Goal: Check status: Check status

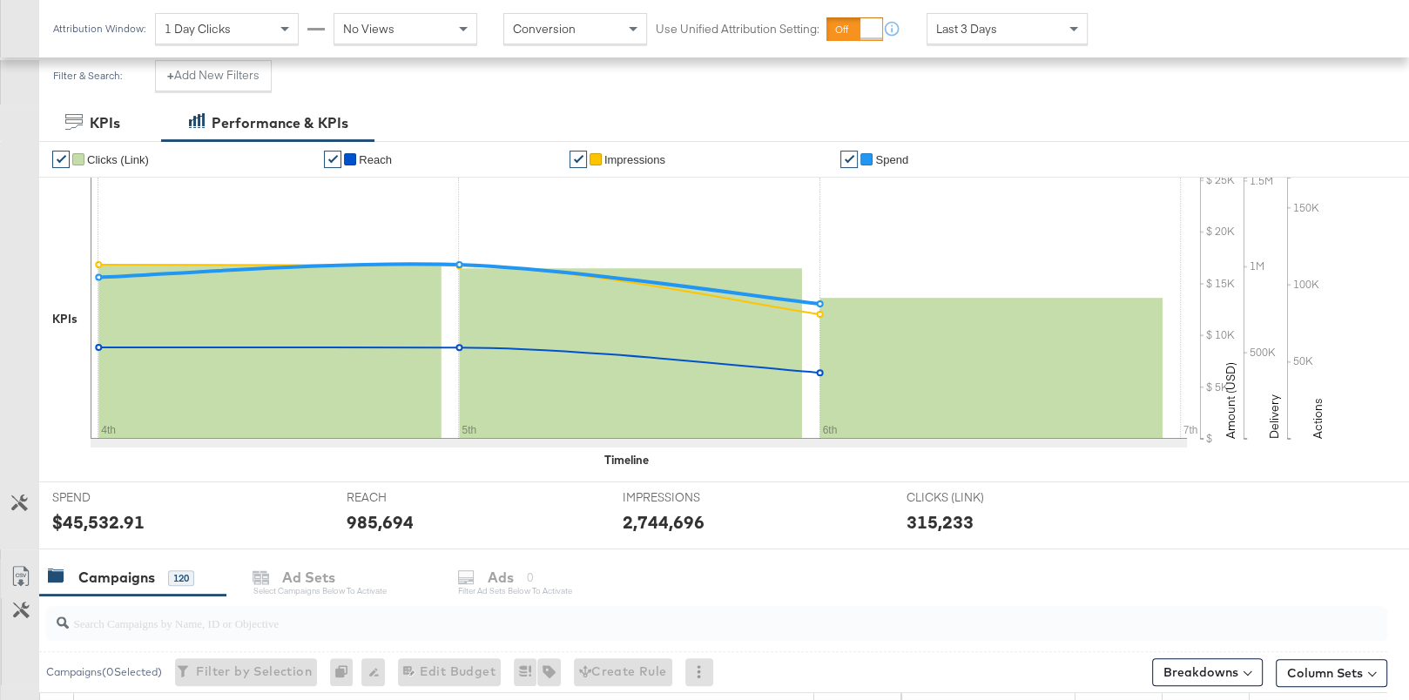
scroll to position [257, 0]
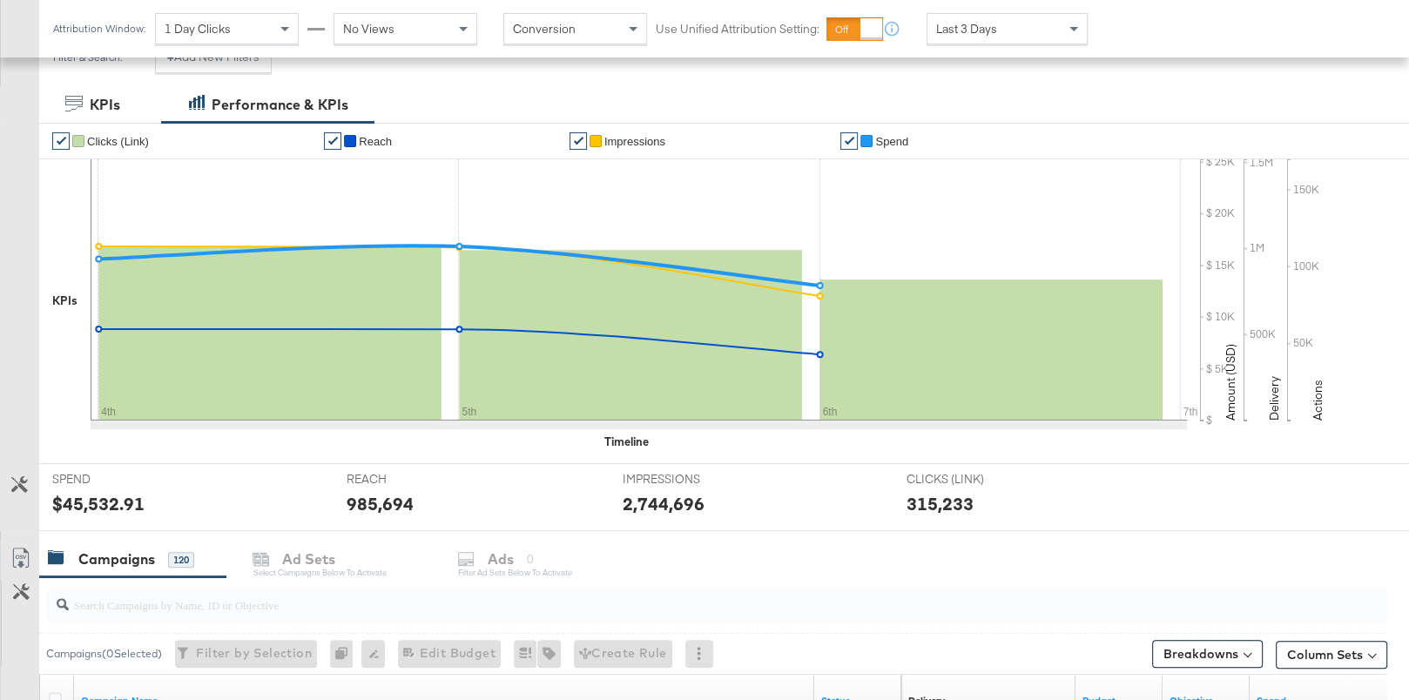
click at [422, 597] on input "search" at bounding box center [668, 598] width 1198 height 34
type input "spotlight"
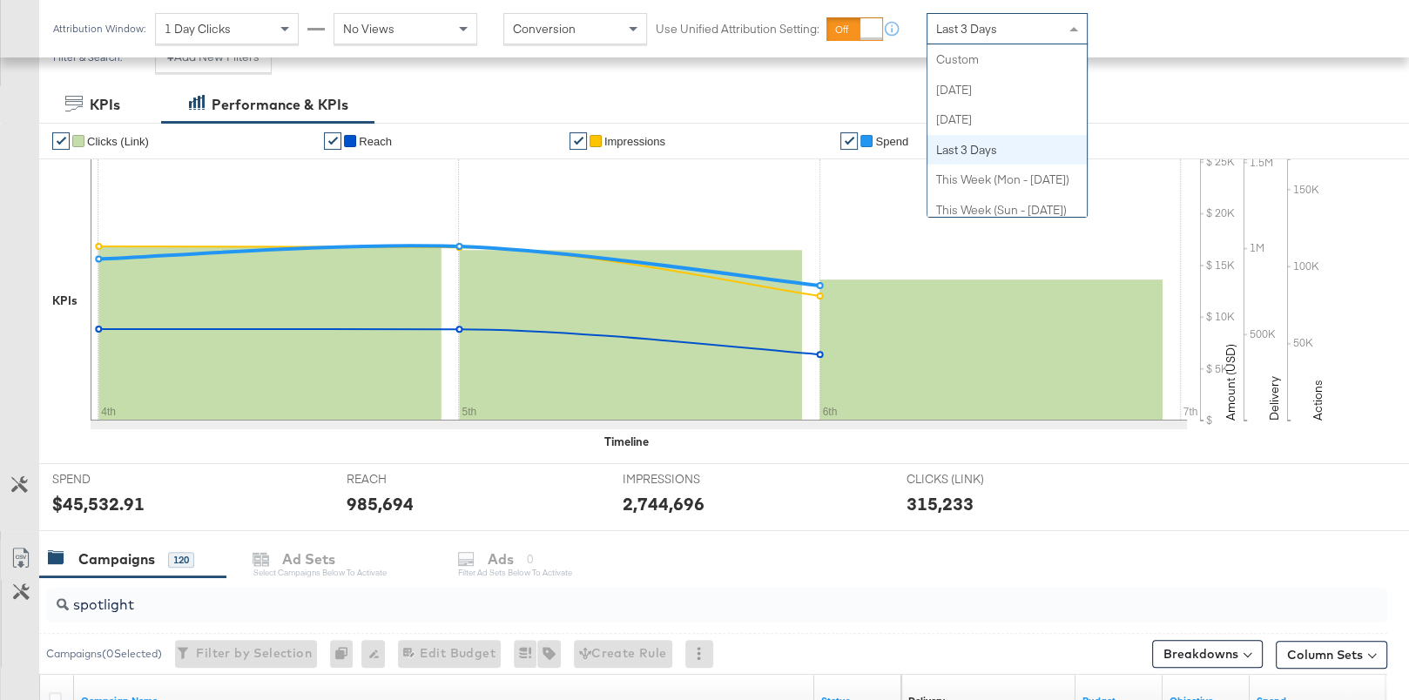
click at [952, 30] on span "Last 3 Days" at bounding box center [966, 29] width 61 height 16
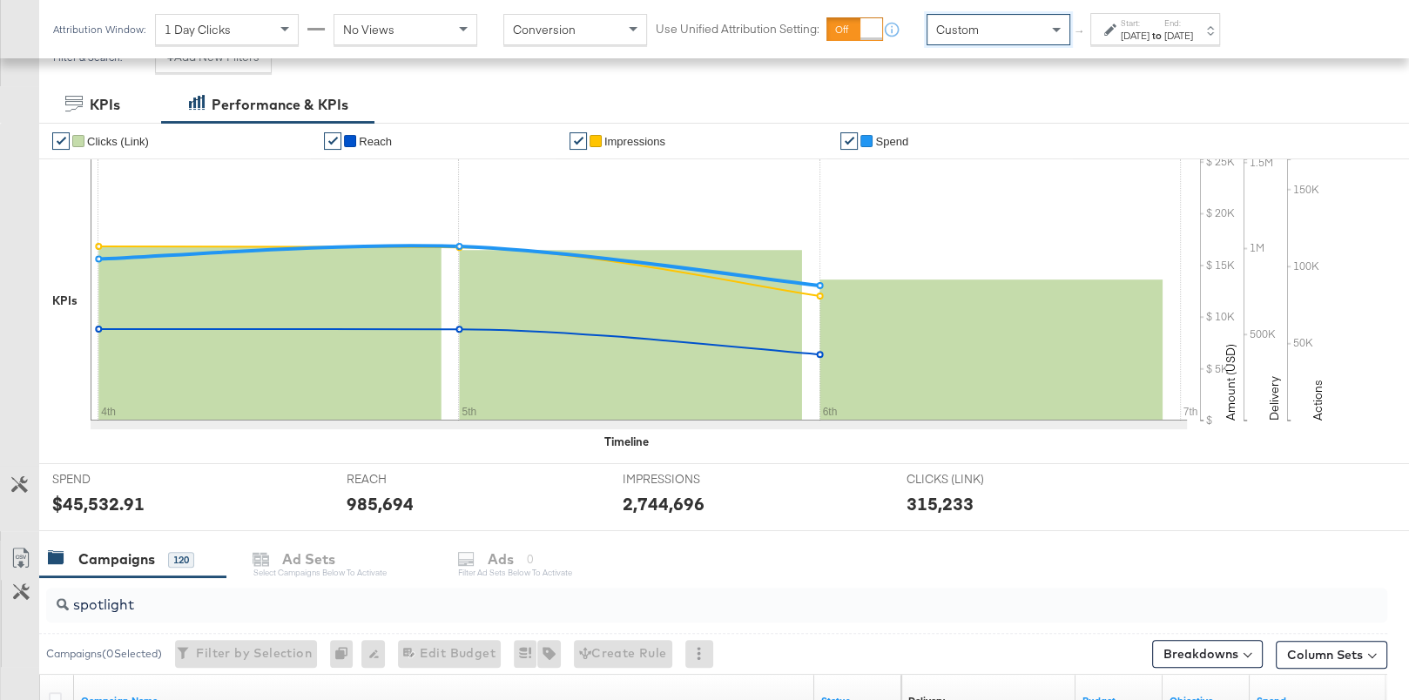
click at [1146, 16] on div "Start: [DATE] to End: [DATE]" at bounding box center [1156, 29] width 130 height 32
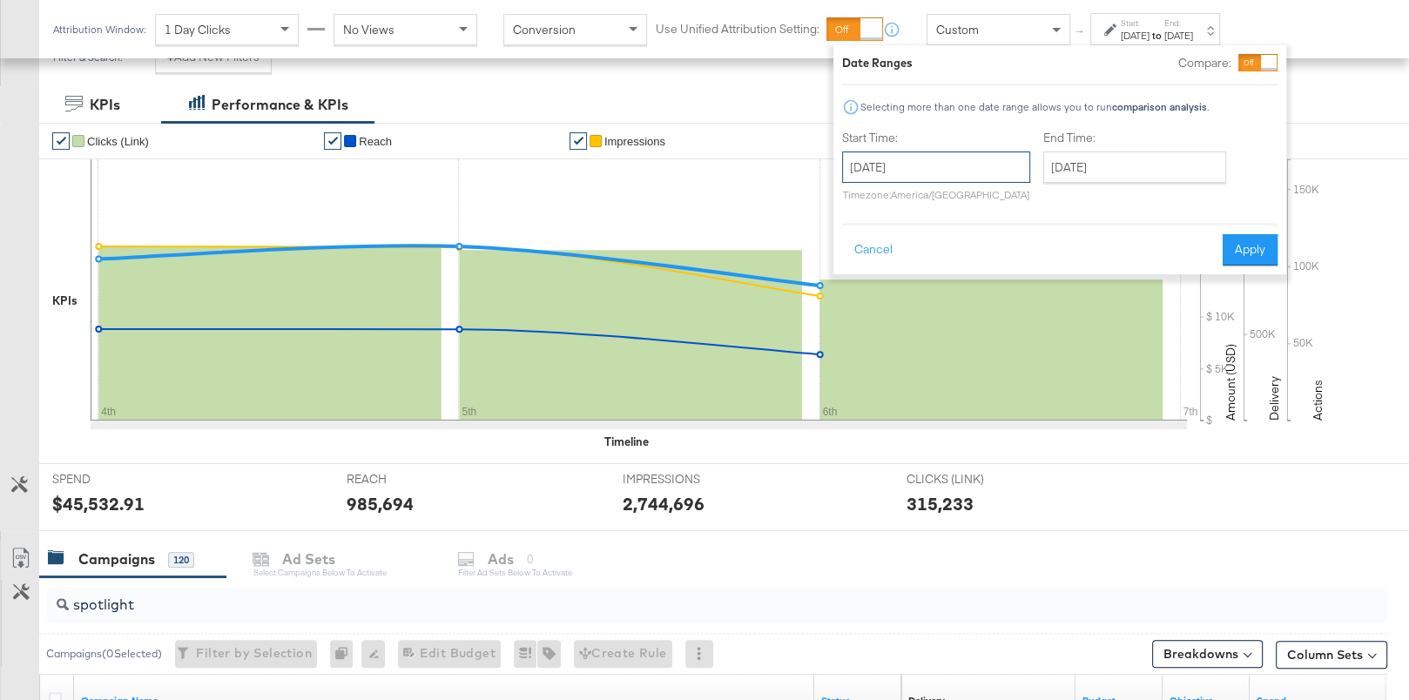
click at [929, 165] on input "[DATE]" at bounding box center [936, 167] width 188 height 31
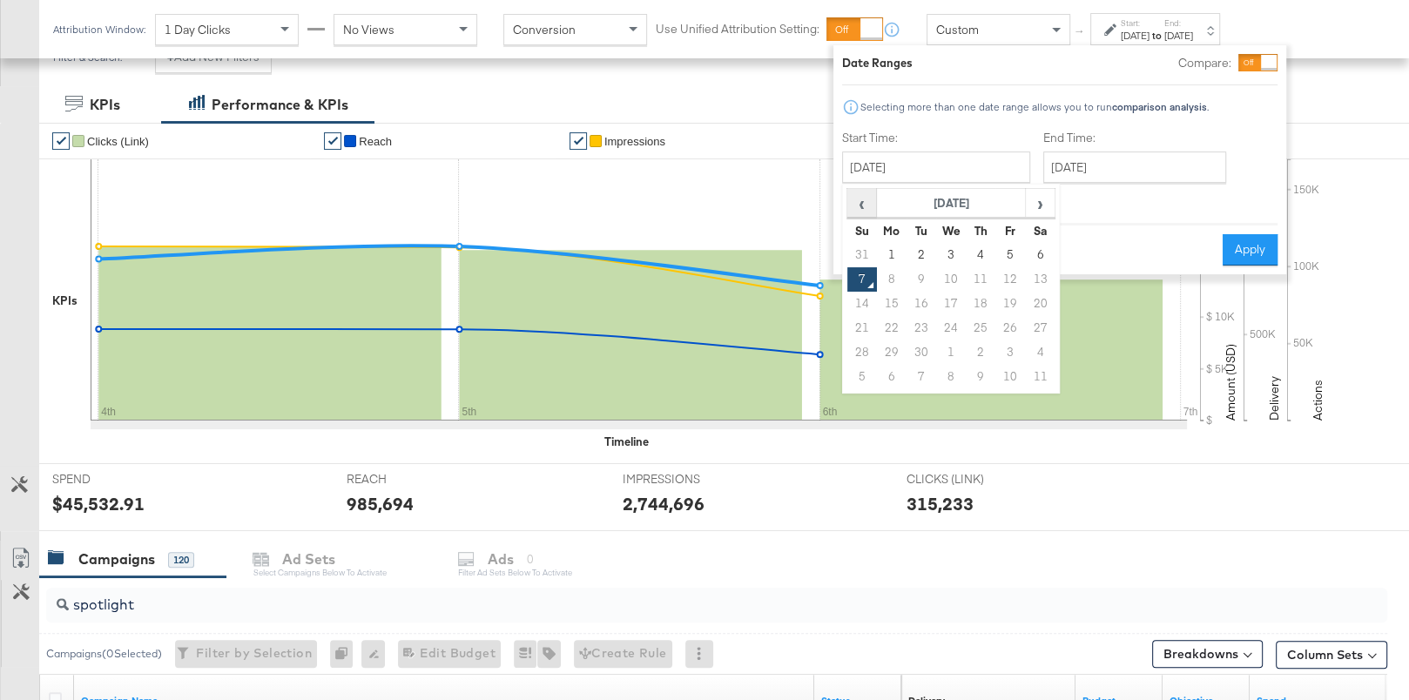
click at [862, 192] on span "‹" at bounding box center [861, 203] width 27 height 26
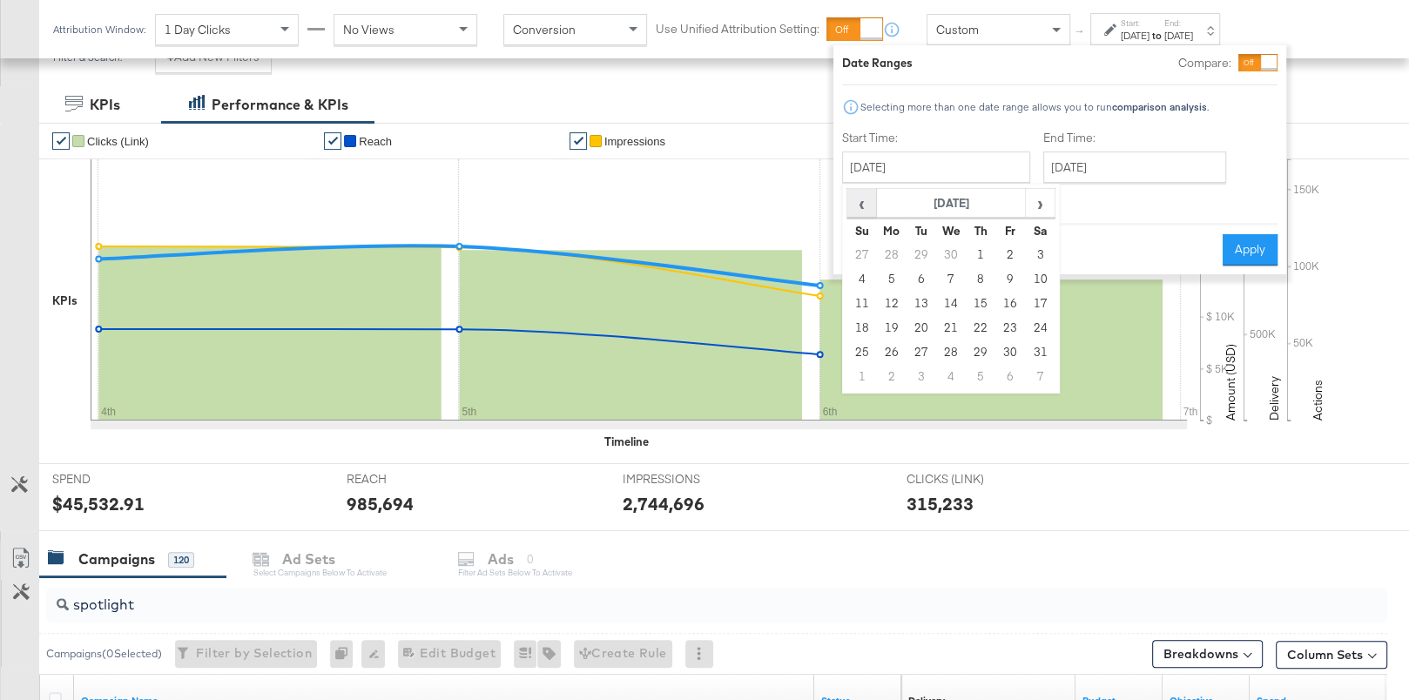
click at [862, 192] on span "‹" at bounding box center [861, 203] width 27 height 26
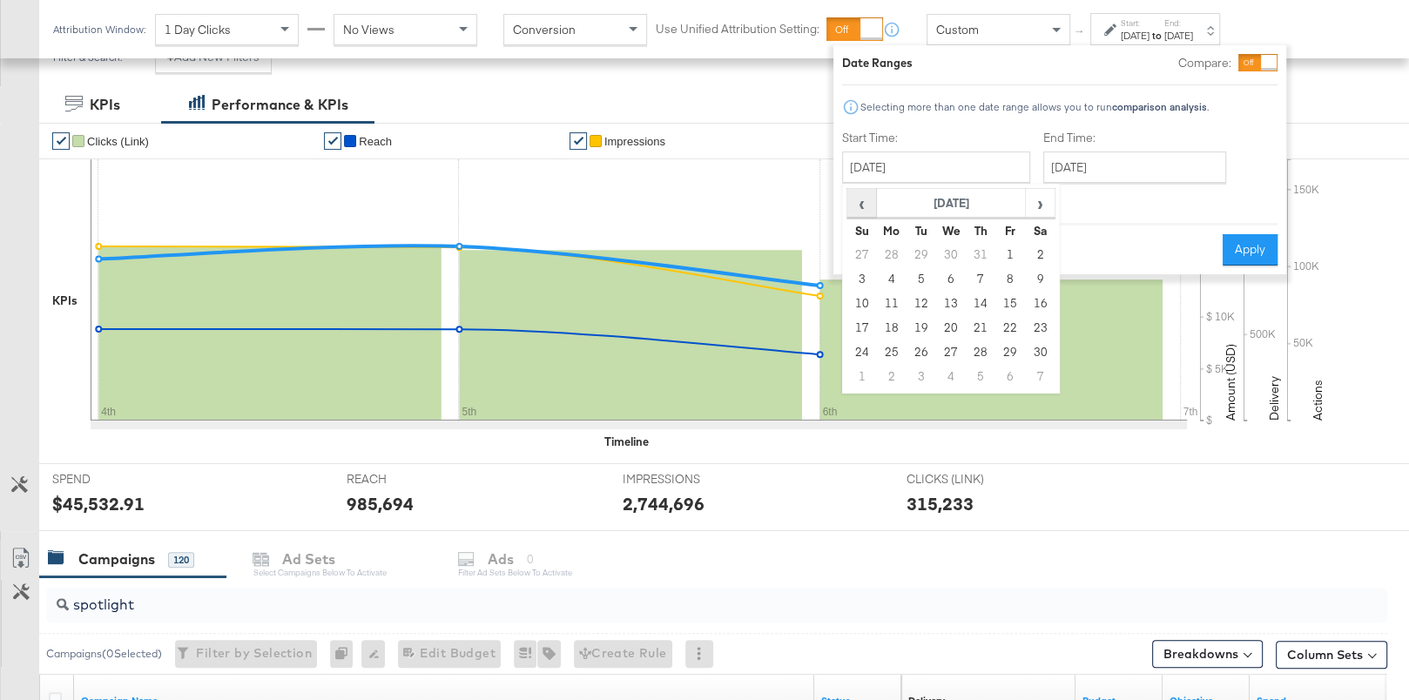
click at [862, 192] on span "‹" at bounding box center [861, 203] width 27 height 26
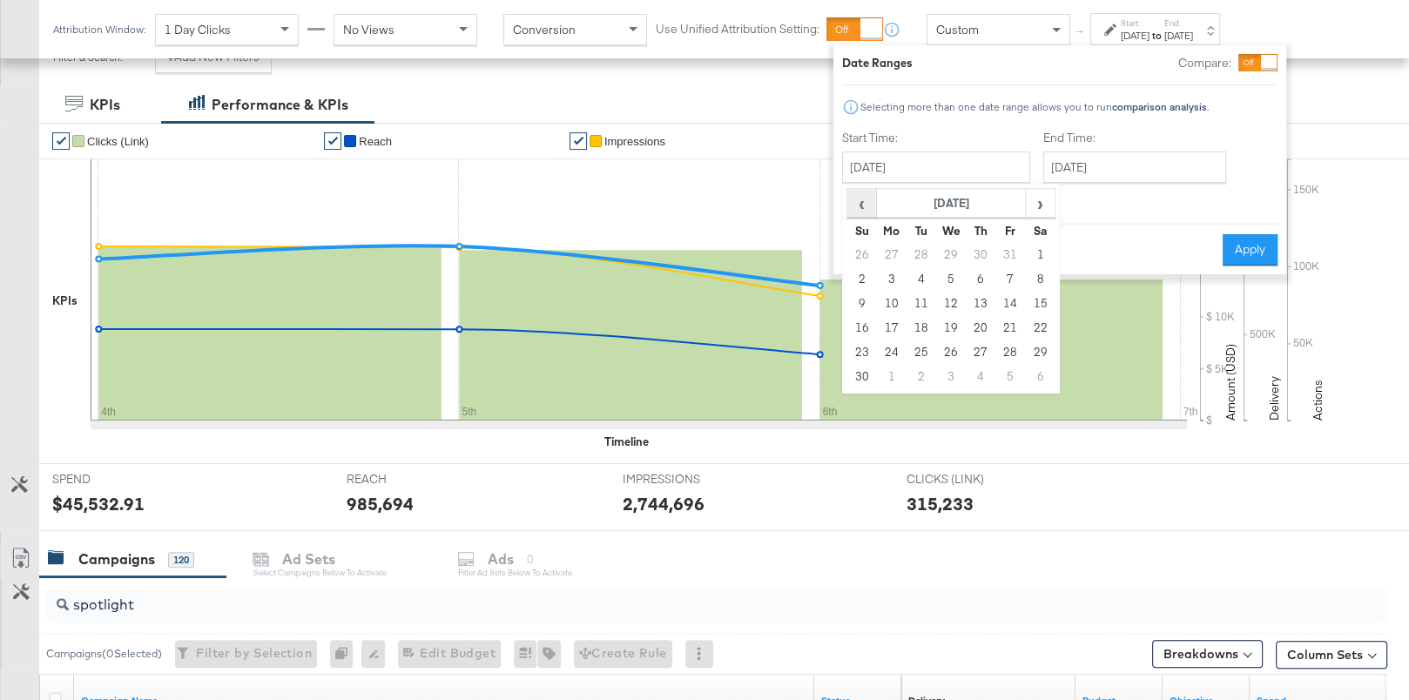
click at [862, 192] on span "‹" at bounding box center [861, 203] width 27 height 26
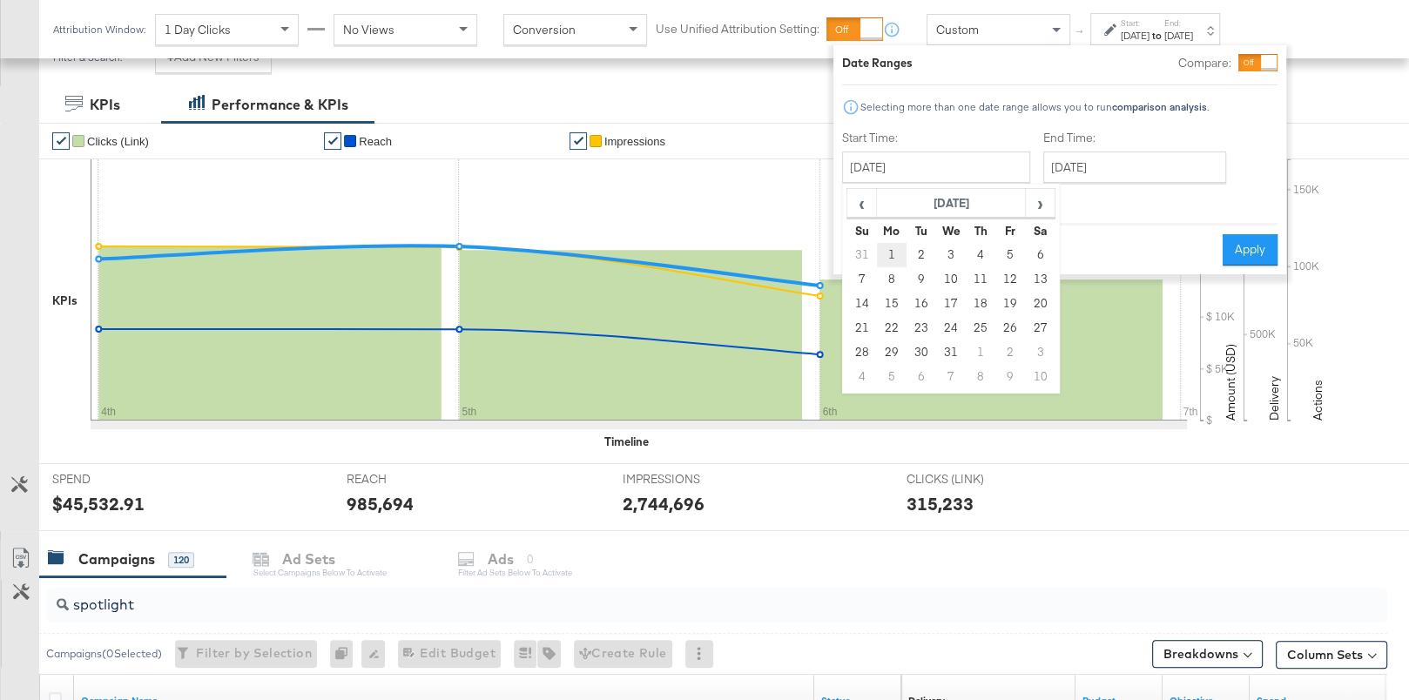
click at [891, 253] on td "1" at bounding box center [892, 255] width 30 height 24
type input "[DATE]"
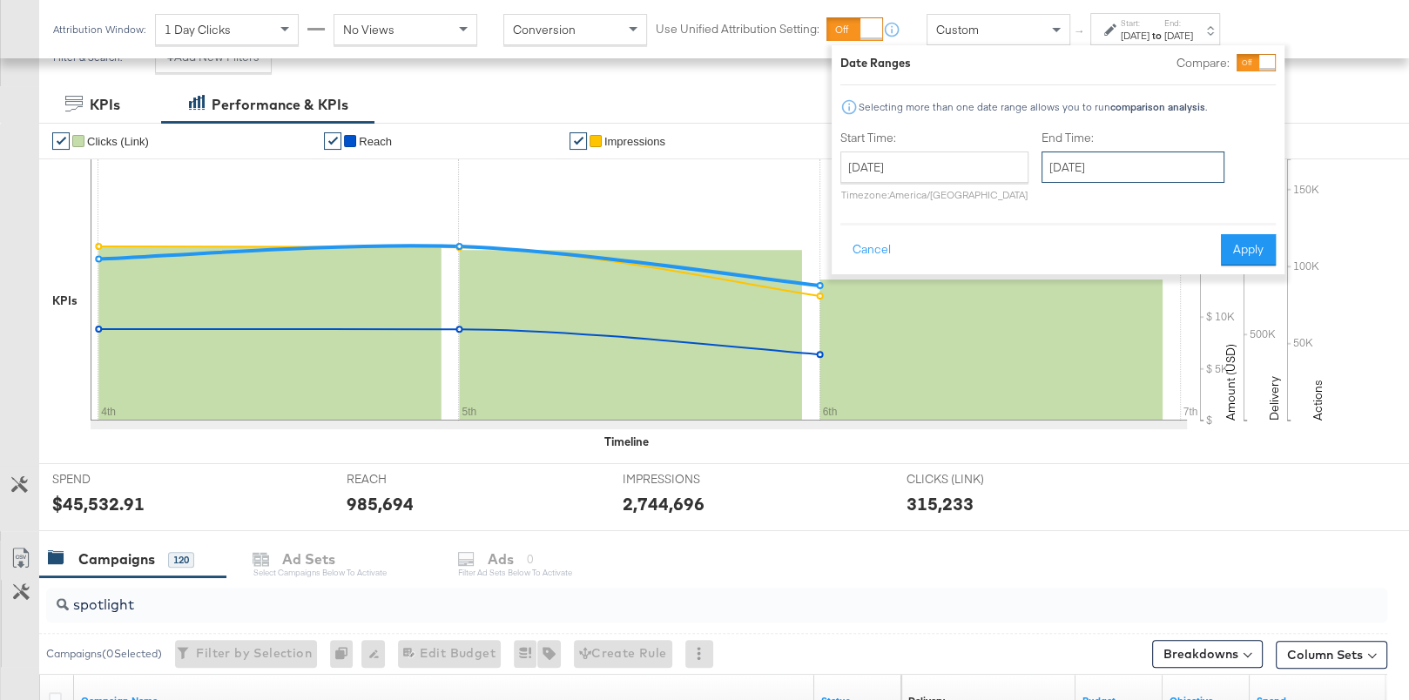
click at [1065, 174] on input "[DATE]" at bounding box center [1133, 167] width 183 height 31
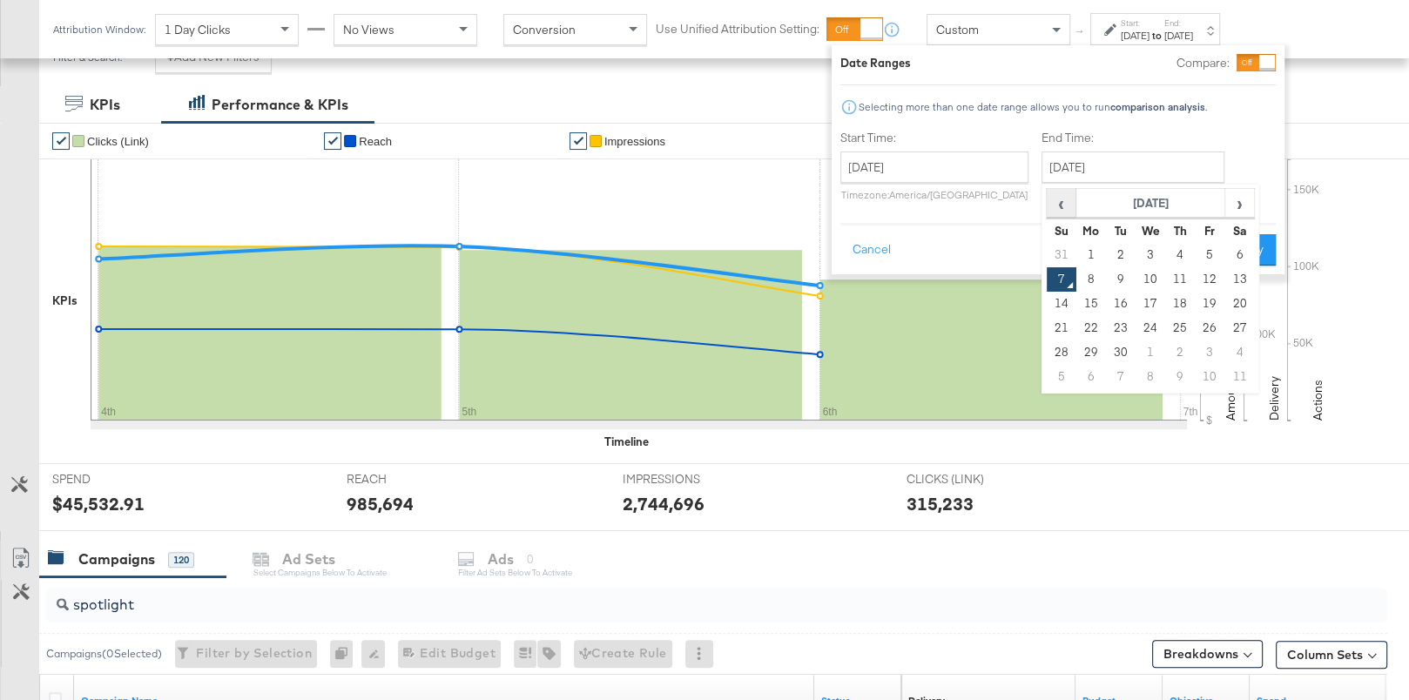
click at [1061, 203] on span "‹" at bounding box center [1061, 203] width 27 height 26
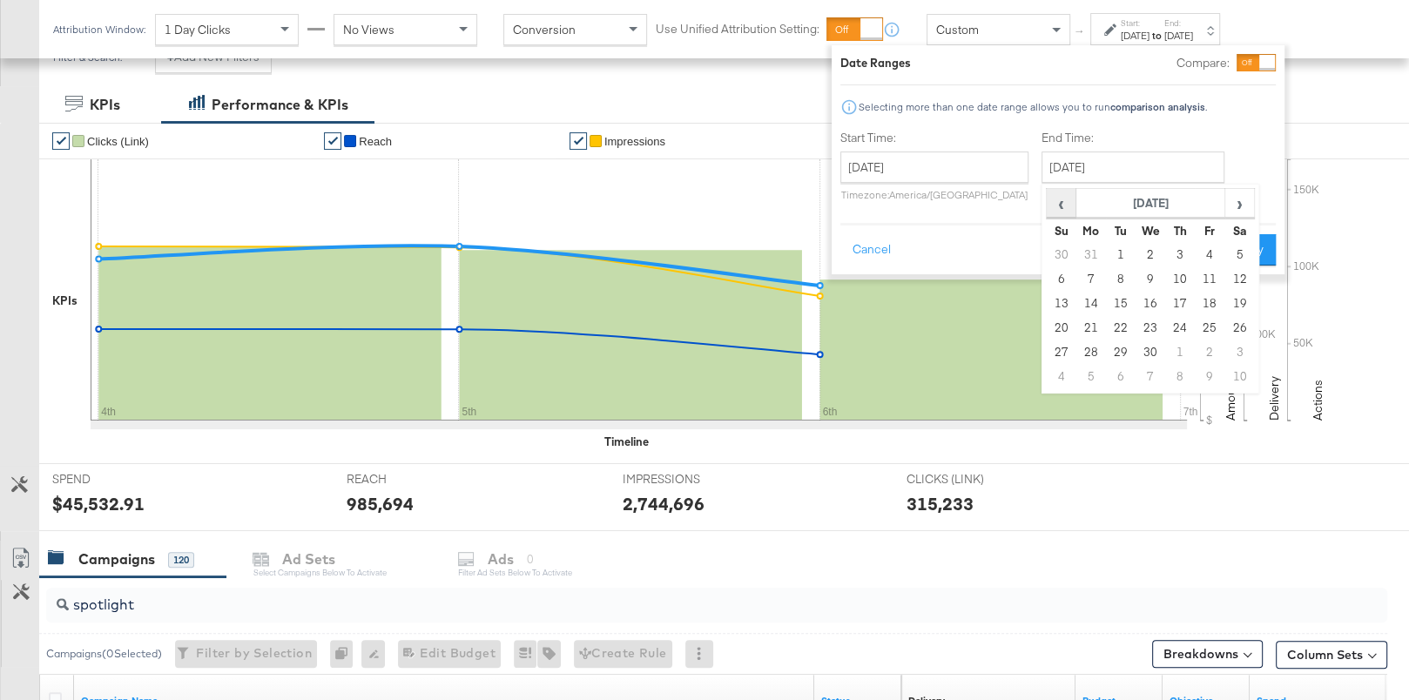
click at [1061, 203] on span "‹" at bounding box center [1061, 203] width 27 height 26
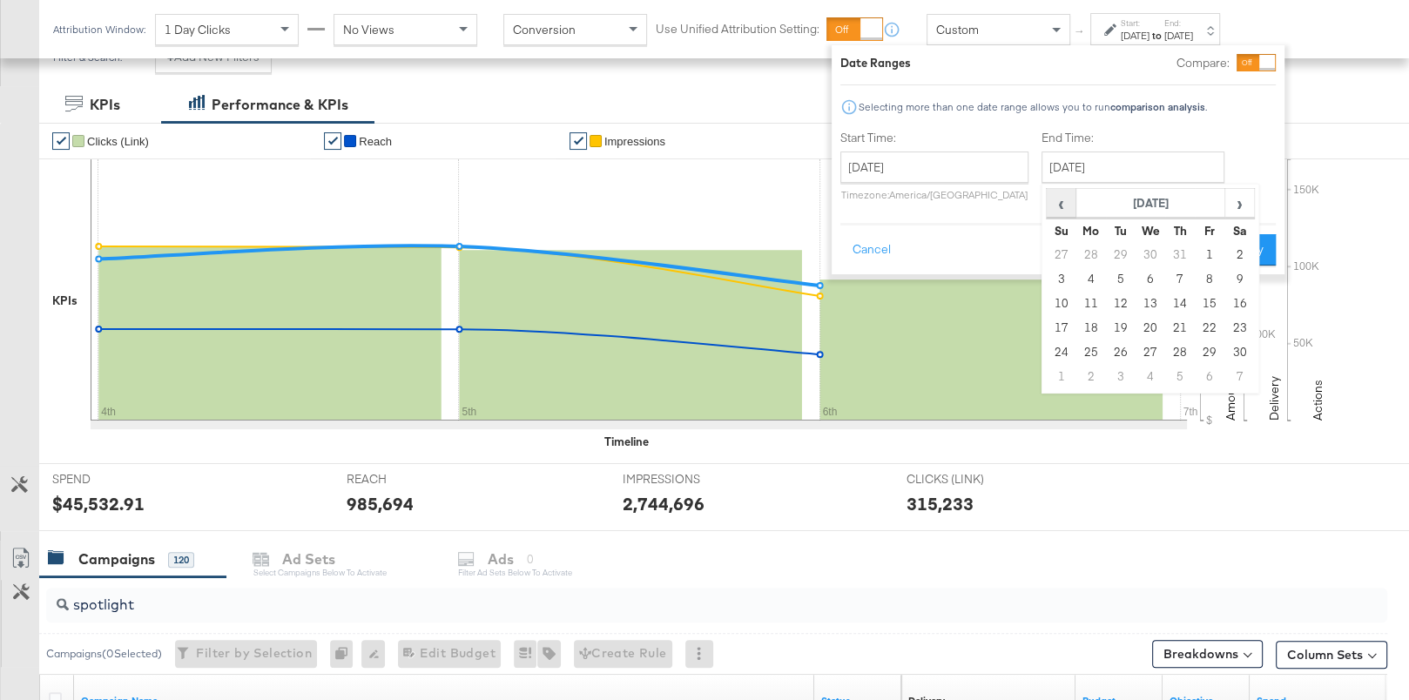
click at [1061, 203] on span "‹" at bounding box center [1061, 203] width 27 height 26
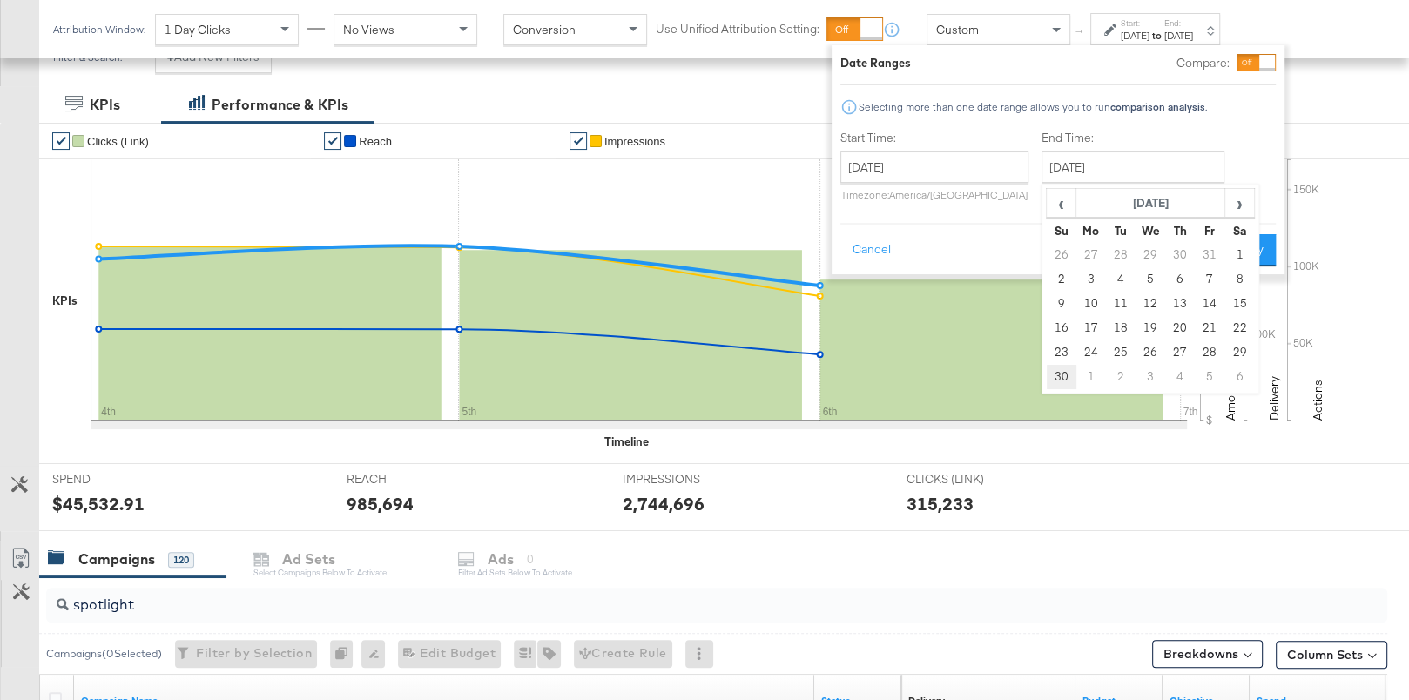
click at [1055, 366] on td "30" at bounding box center [1062, 377] width 30 height 24
type input "[DATE]"
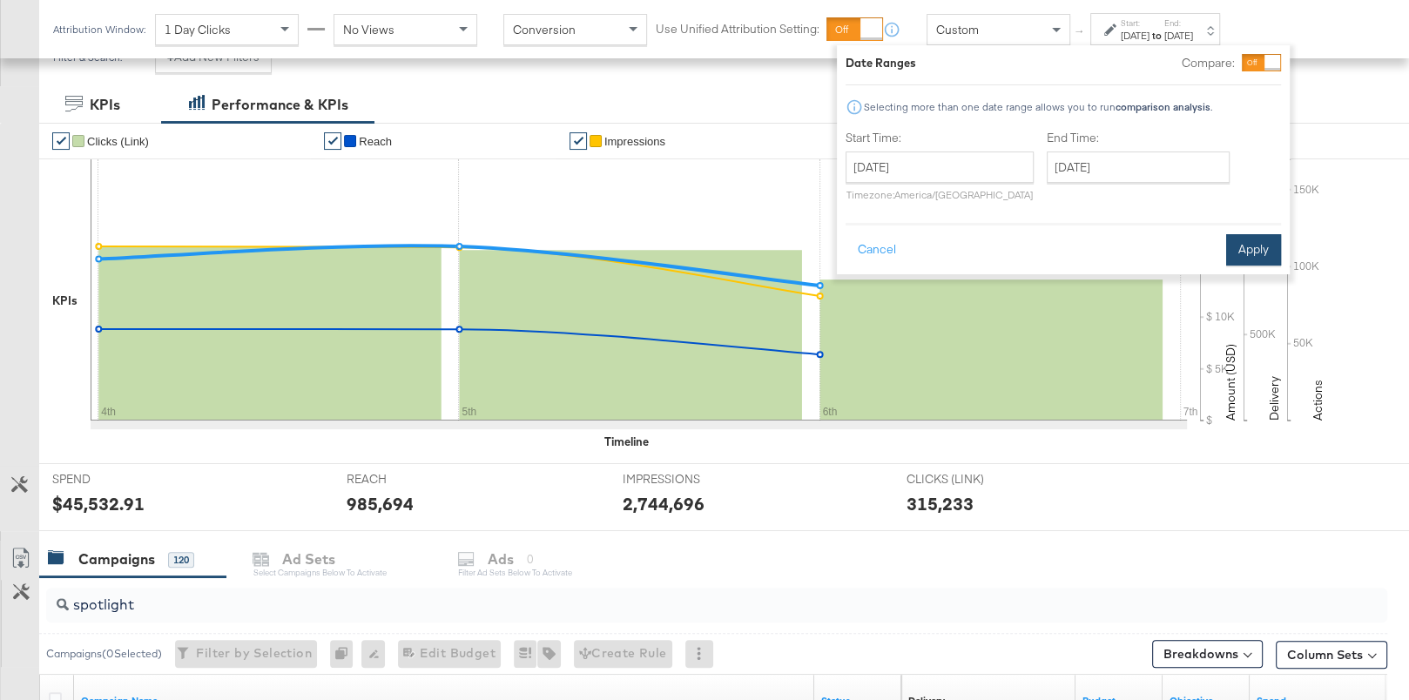
click at [1250, 238] on button "Apply" at bounding box center [1253, 249] width 55 height 31
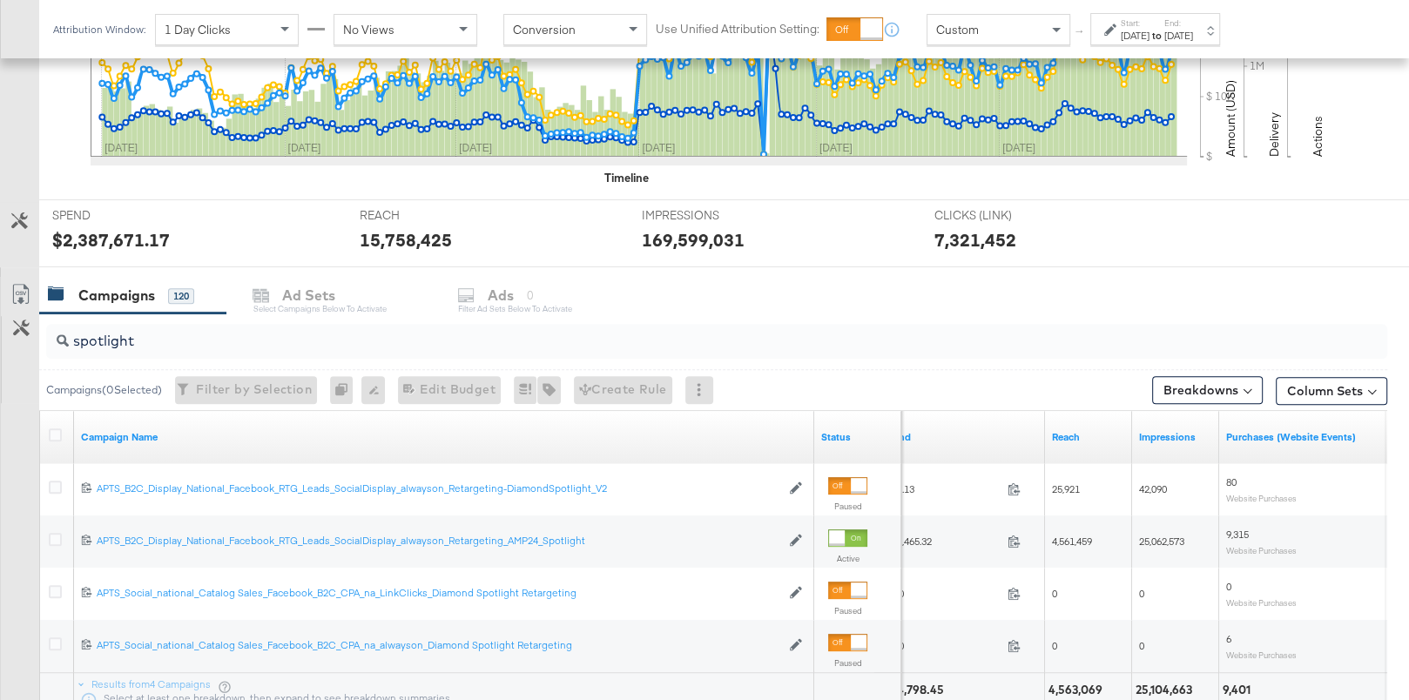
scroll to position [669, 0]
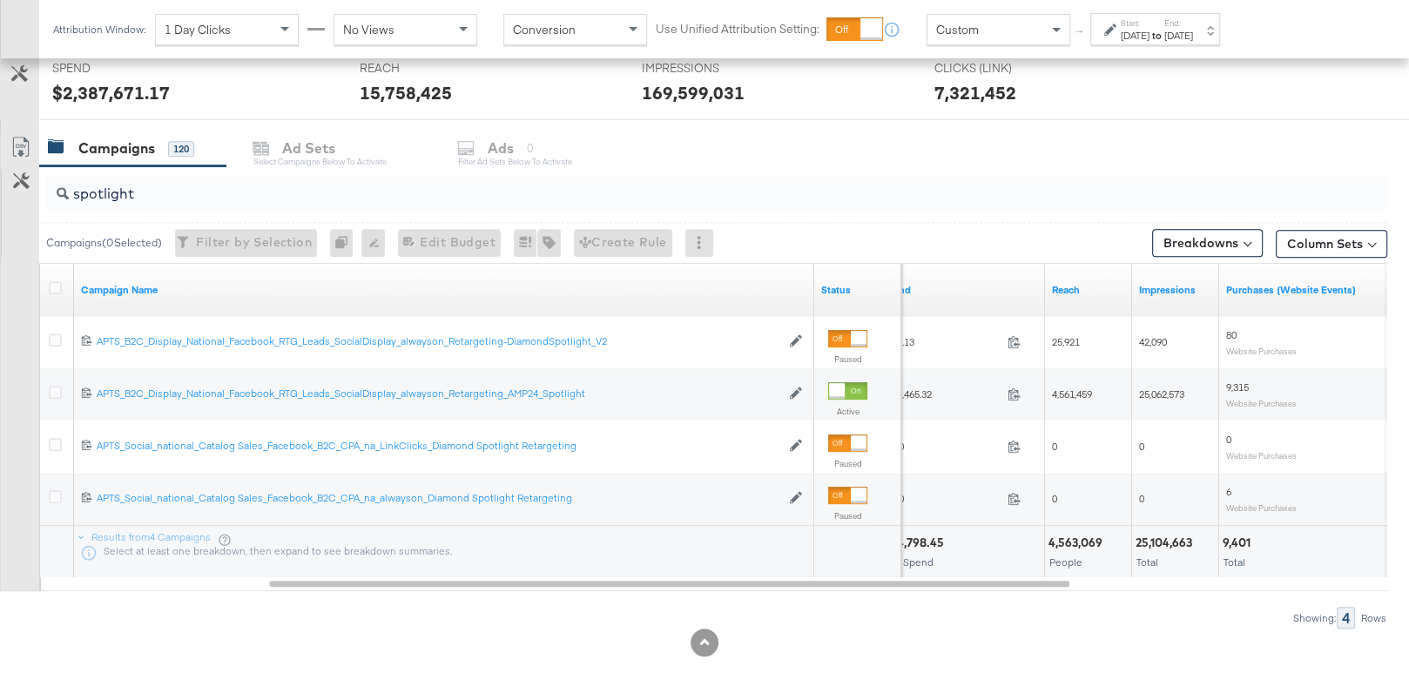
click at [1150, 34] on div "[DATE]" at bounding box center [1135, 36] width 29 height 14
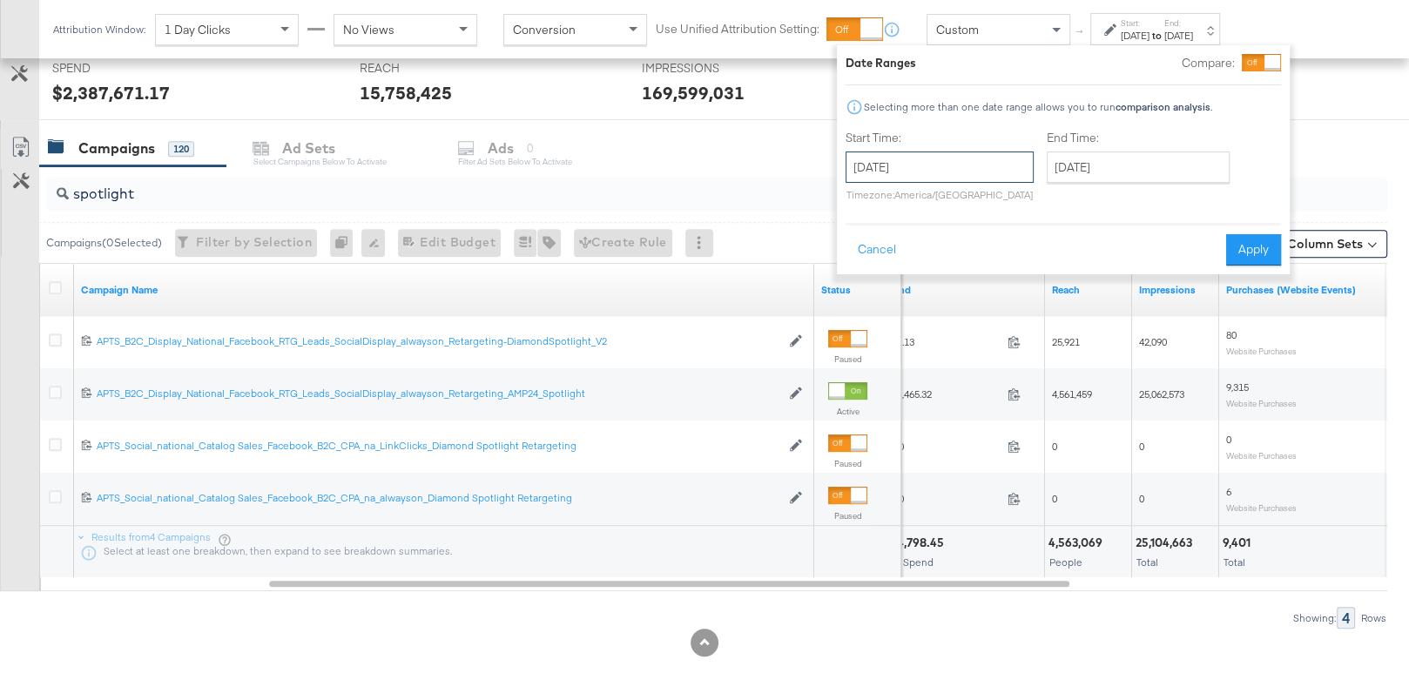
click at [963, 175] on input "[DATE]" at bounding box center [940, 167] width 188 height 31
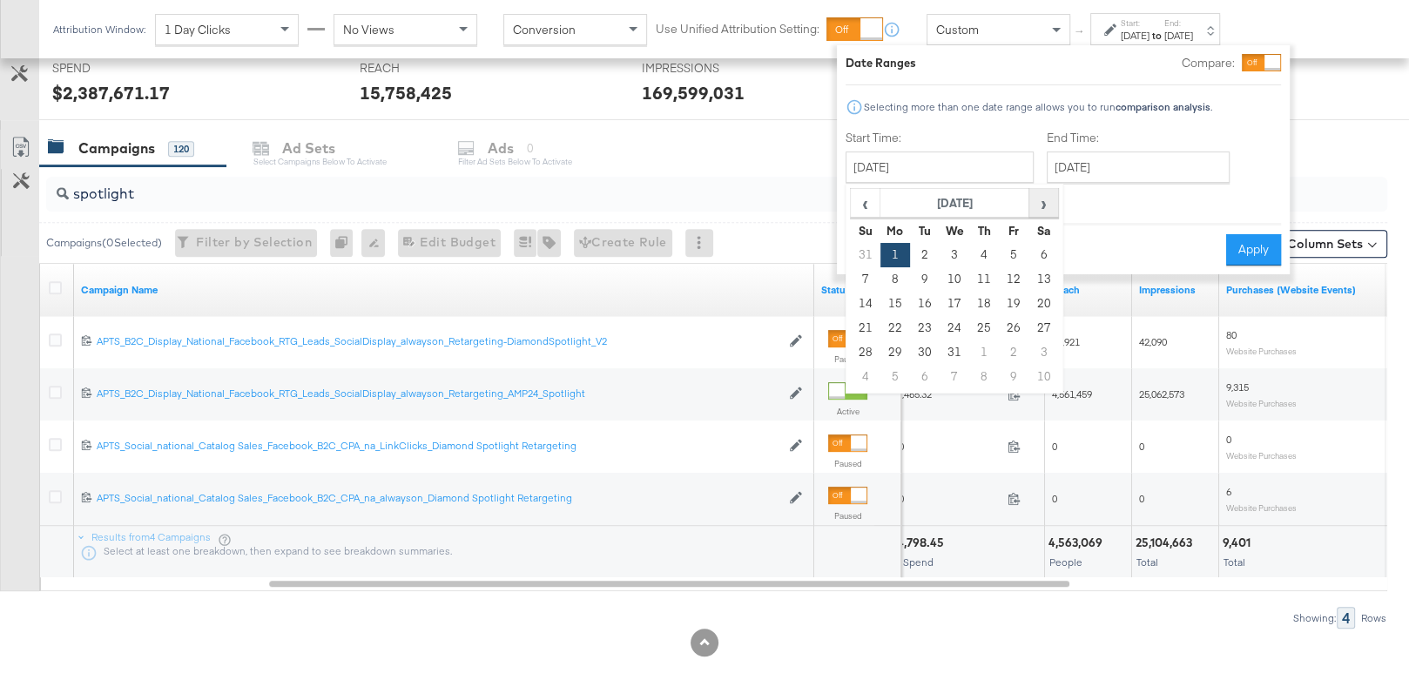
click at [1043, 206] on span "›" at bounding box center [1043, 203] width 27 height 26
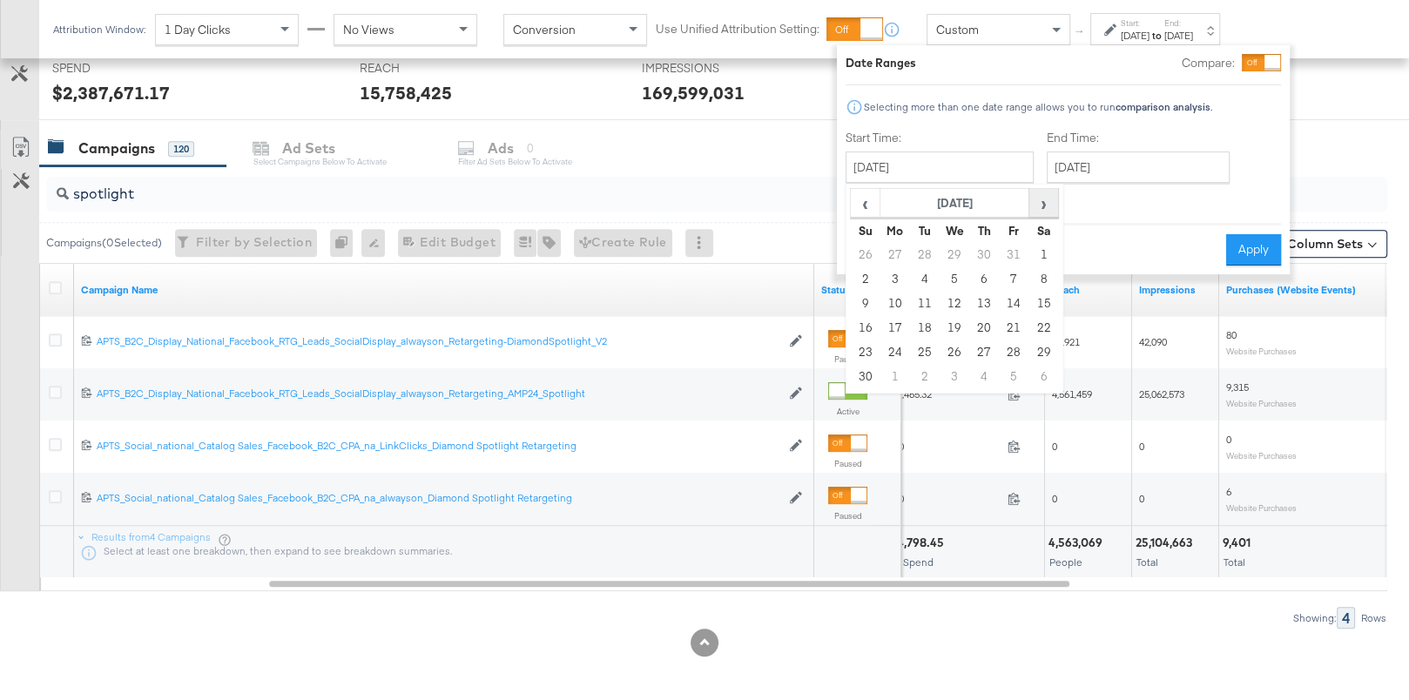
click at [1043, 206] on span "›" at bounding box center [1043, 203] width 27 height 26
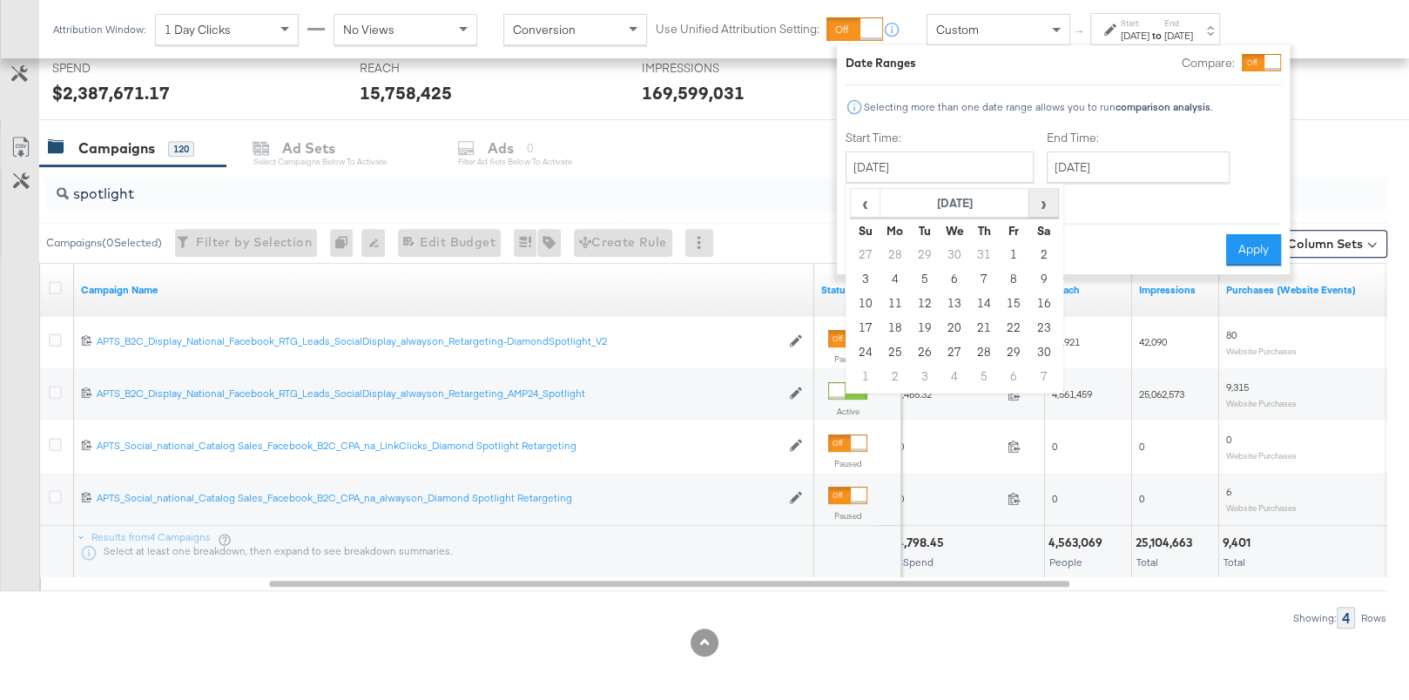
click at [1043, 206] on span "›" at bounding box center [1043, 203] width 27 height 26
click at [960, 253] on td "1" at bounding box center [955, 255] width 30 height 24
type input "[DATE]"
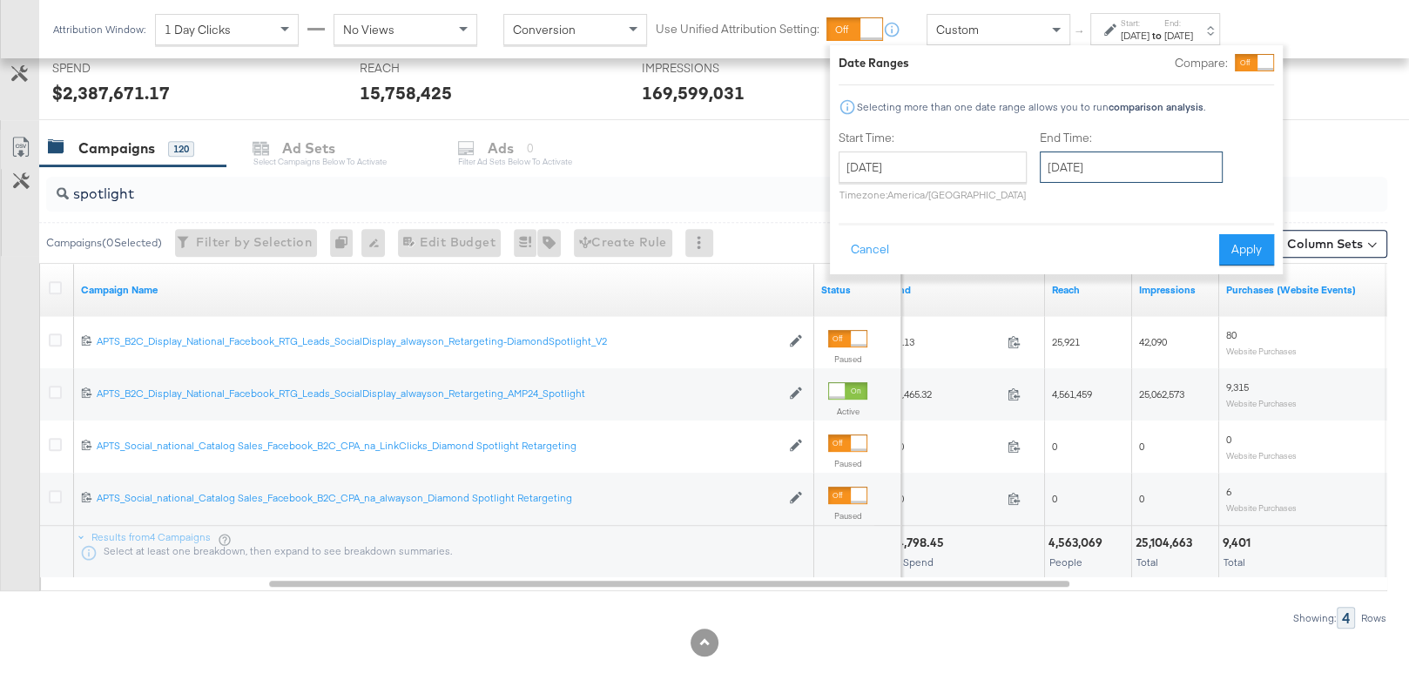
click at [1077, 163] on input "[DATE]" at bounding box center [1131, 167] width 183 height 31
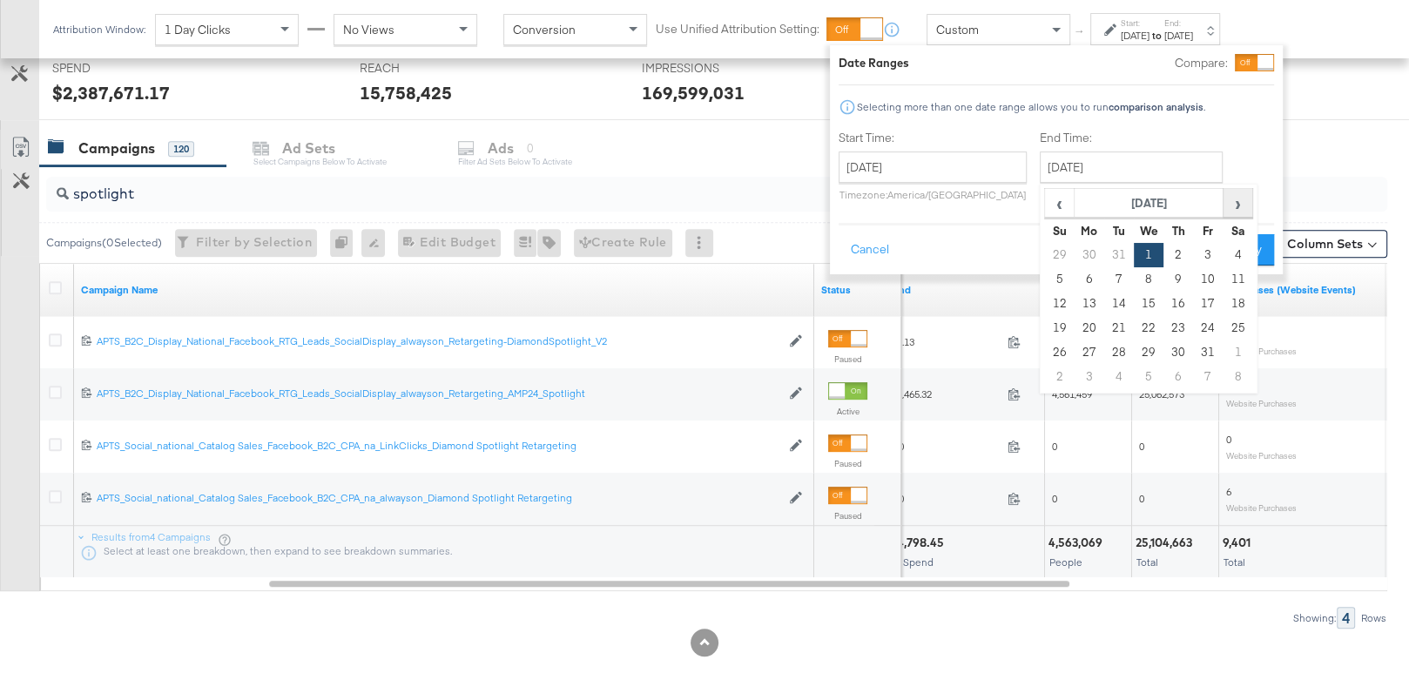
click at [1228, 204] on span "›" at bounding box center [1238, 203] width 27 height 26
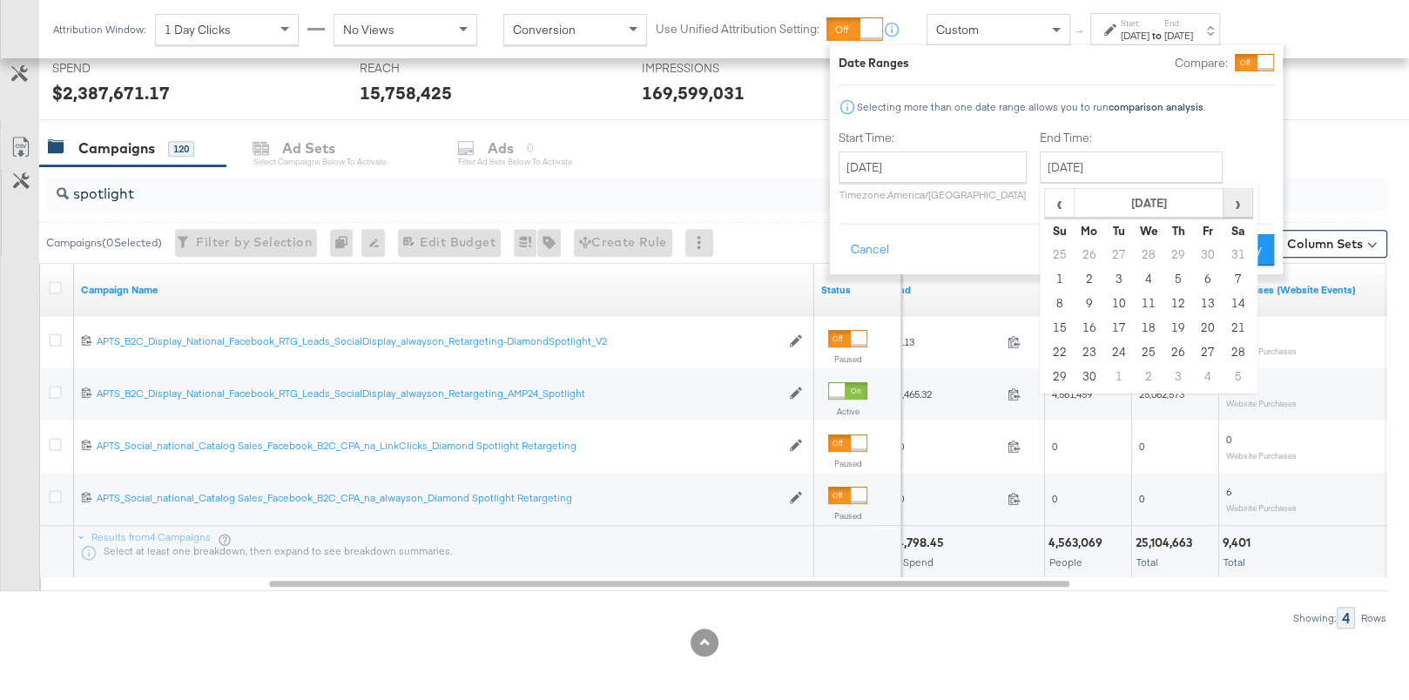
click at [1228, 204] on span "›" at bounding box center [1238, 203] width 27 height 26
click at [1058, 208] on span "‹" at bounding box center [1059, 203] width 27 height 26
click at [1090, 380] on td "30" at bounding box center [1090, 377] width 30 height 24
type input "[DATE]"
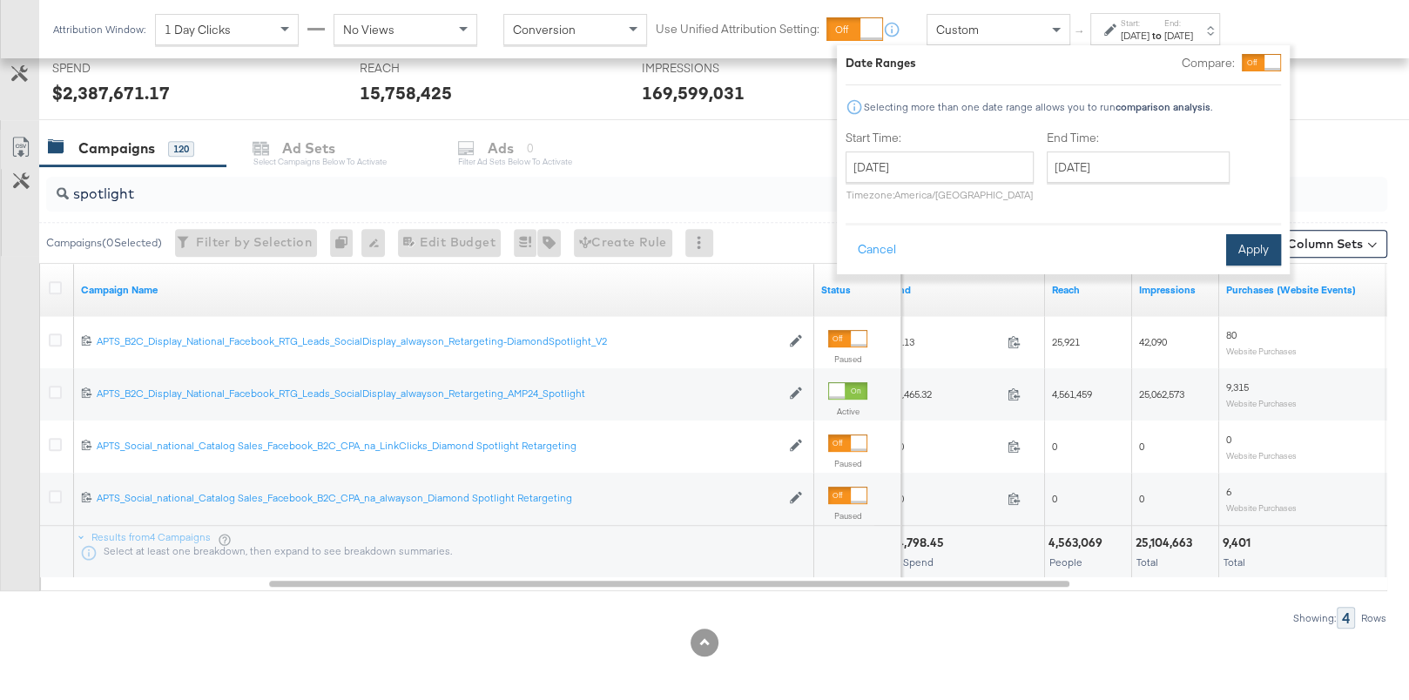
click at [1271, 247] on button "Apply" at bounding box center [1253, 249] width 55 height 31
